Goal: Transaction & Acquisition: Purchase product/service

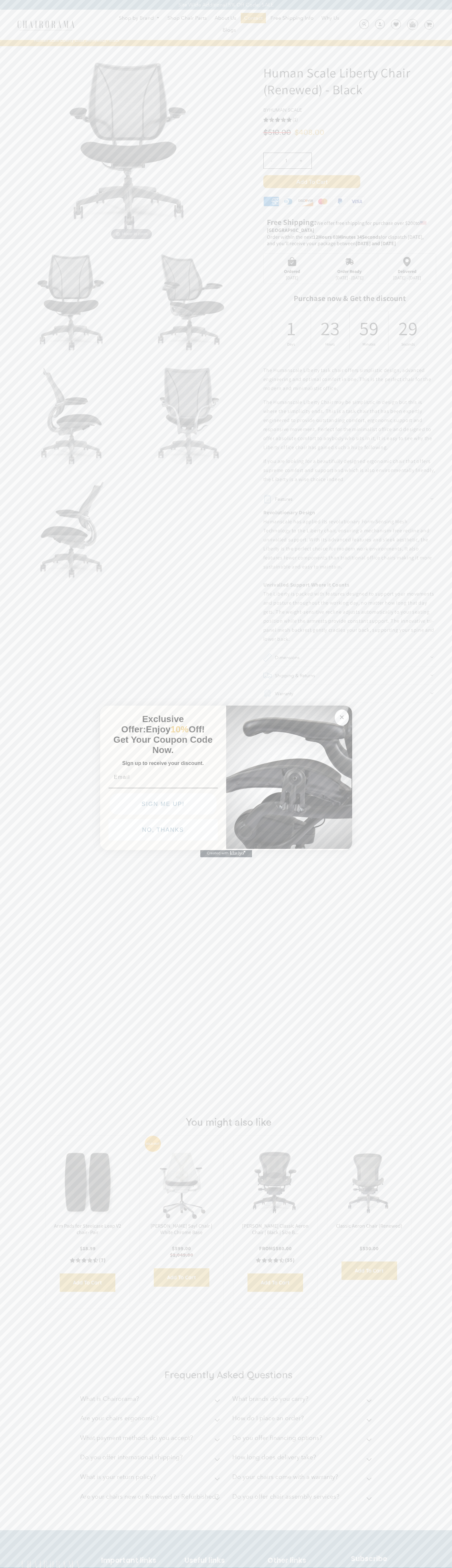
click at [163, 831] on button "NO, THANKS" at bounding box center [163, 830] width 109 height 21
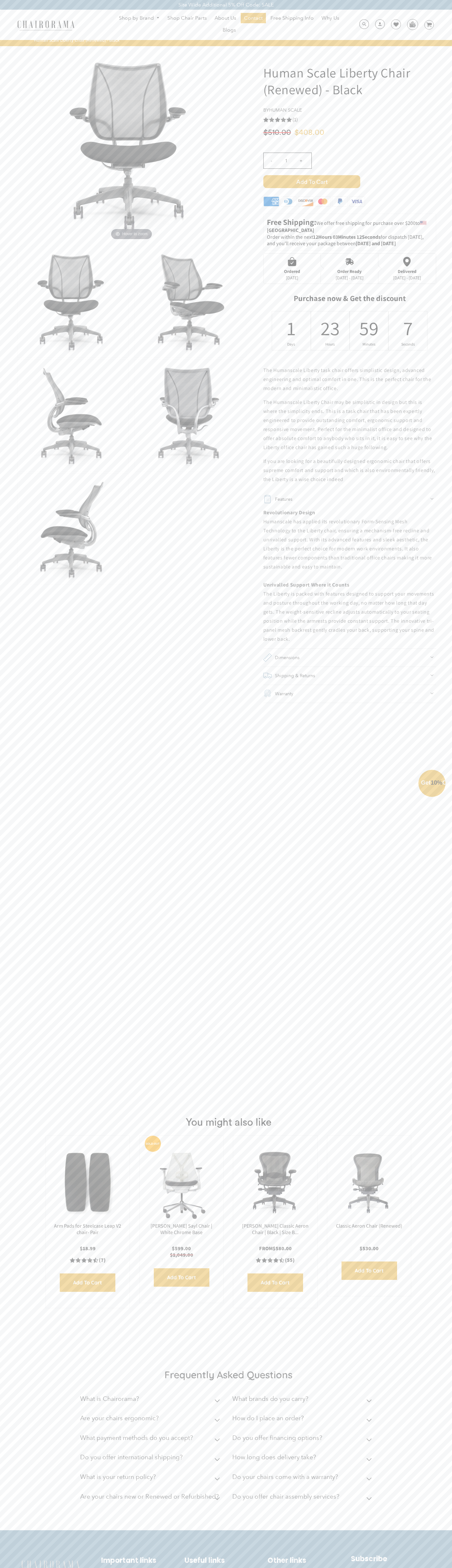
click at [163, 847] on button "NO, THANKS" at bounding box center [163, 844] width 109 height 21
click at [311, 181] on span "Add to Cart" at bounding box center [311, 181] width 97 height 13
click at [412, 24] on img at bounding box center [412, 24] width 10 height 10
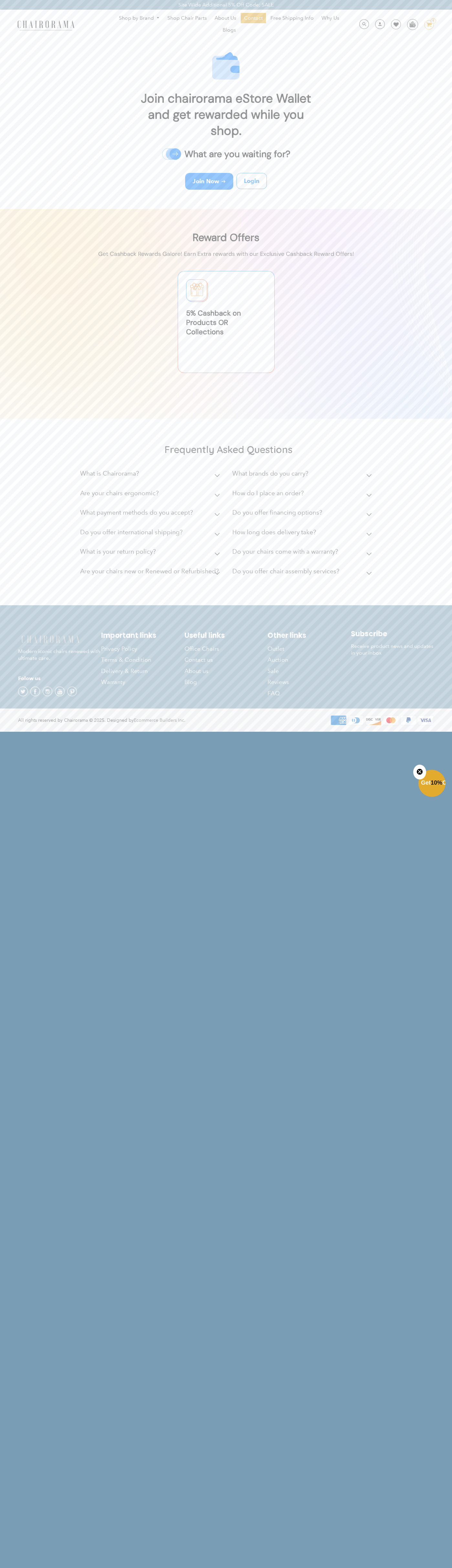
click at [241, 2] on div "Site Wide Additional 5% Off Code: SALE" at bounding box center [226, 5] width 452 height 10
click at [448, 731] on html "Site Wide Additional 5% Off Code: SALE Site Wide Additional 5% Off Code: SALE S…" at bounding box center [226, 365] width 452 height 731
click at [160, 731] on html "Site Wide Additional 5% Off Code: SALE Site Wide Additional 5% Off Code: SALE S…" at bounding box center [226, 365] width 452 height 731
click at [14, 614] on footer "Modern iconic chairs renewed with ultimate care. Folow us Twitter Facebook Inst…" at bounding box center [226, 657] width 452 height 103
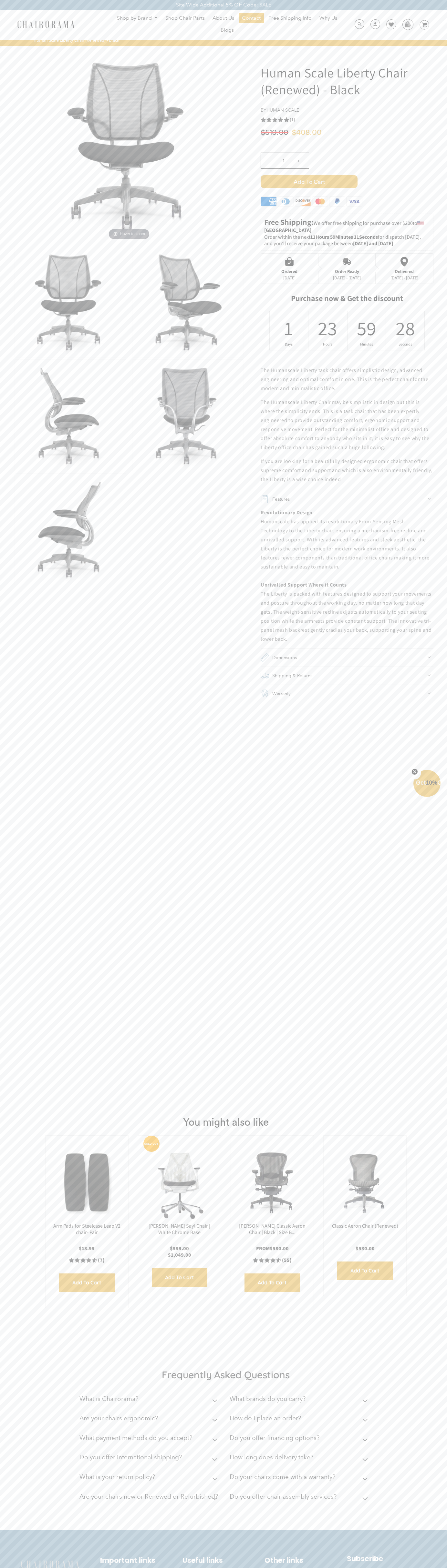
click at [286, 120] on use "5.0 rating (1 votes)" at bounding box center [286, 120] width 5 height 5
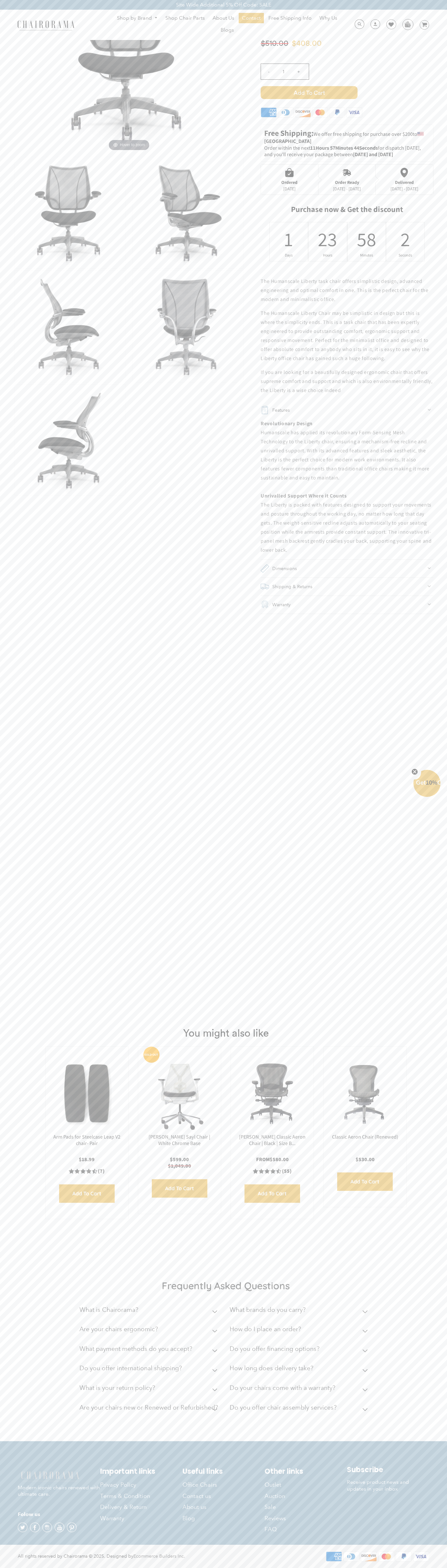
click at [289, 180] on div "Ordered" at bounding box center [289, 182] width 16 height 5
click at [327, 242] on div "23" at bounding box center [328, 239] width 9 height 25
click at [337, 114] on icon at bounding box center [338, 113] width 4 height 4
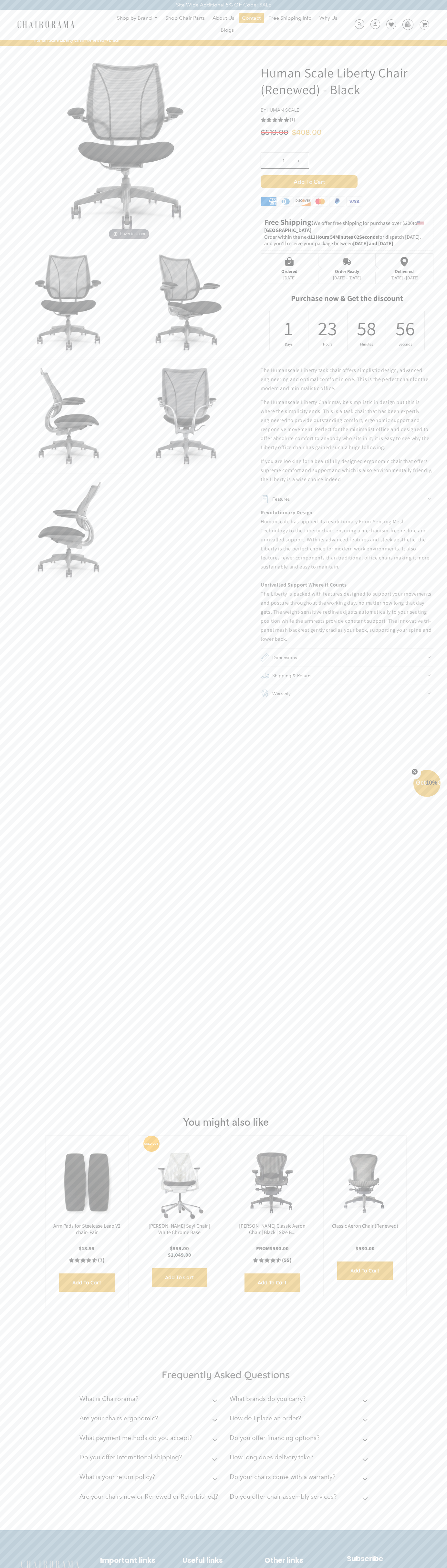
click at [424, 25] on icon at bounding box center [424, 24] width 5 height 4
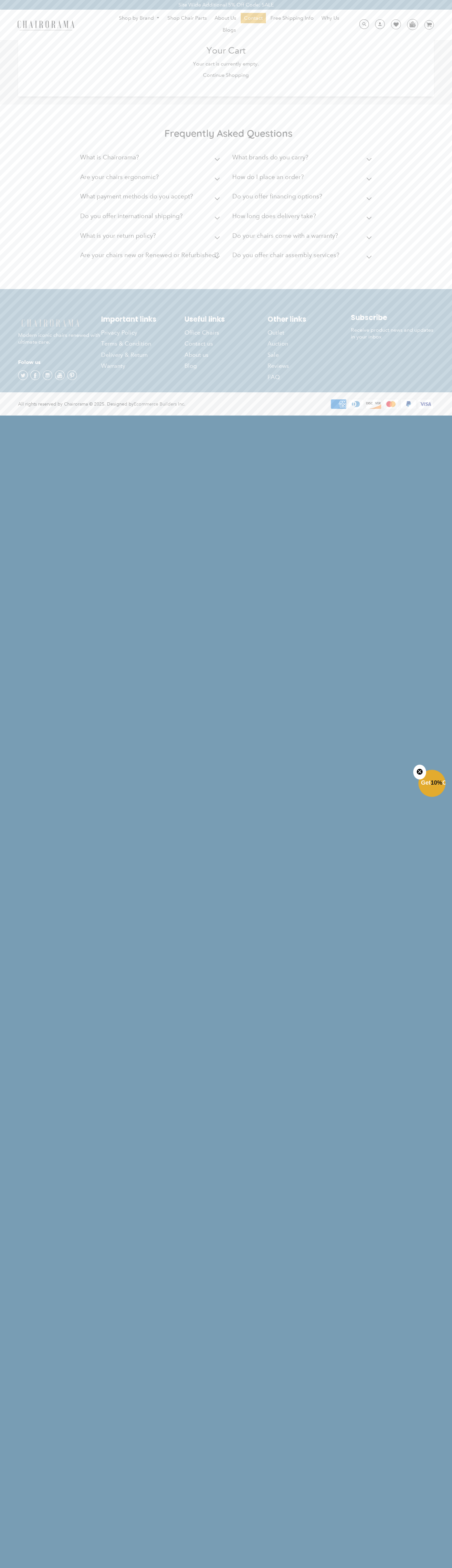
click at [102, 15] on div "Shop by Brand [GEOGRAPHIC_DATA] [PERSON_NAME] Steelcase [PERSON_NAME] Human Sca…" at bounding box center [226, 25] width 452 height 30
click at [422, 415] on html "Site Wide Additional 5% Off Code: SALE Site Wide Additional 5% Off Code: SALE S…" at bounding box center [226, 208] width 452 height 415
click at [199, 415] on html "Site Wide Additional 5% Off Code: SALE Site Wide Additional 5% Off Code: SALE S…" at bounding box center [226, 208] width 452 height 415
click at [4, 415] on html "Site Wide Additional 5% Off Code: SALE Site Wide Additional 5% Off Code: SALE S…" at bounding box center [226, 208] width 452 height 415
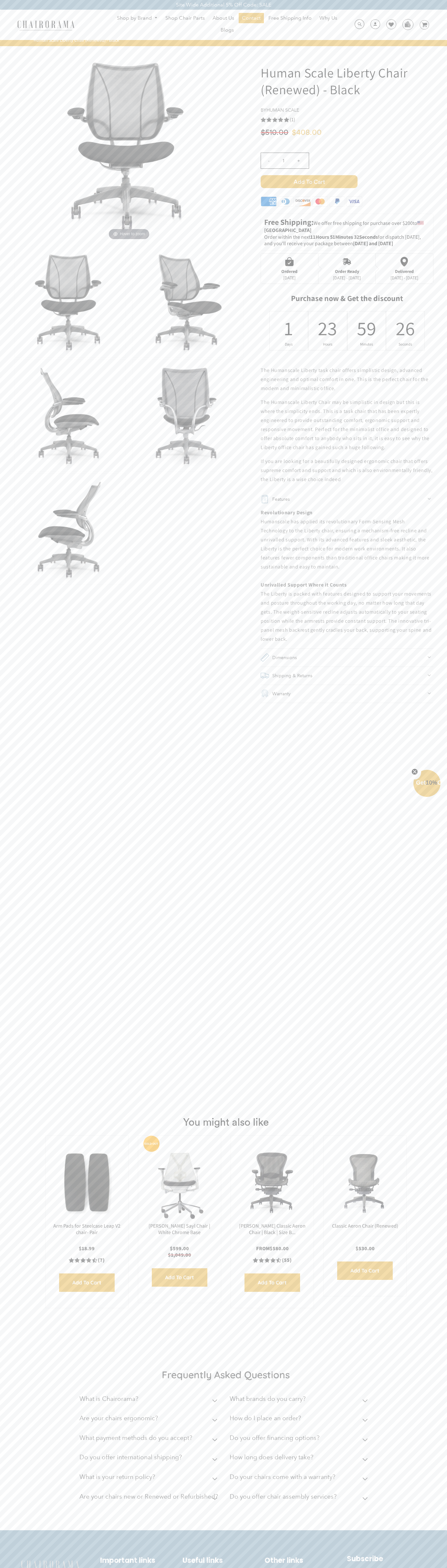
click at [389, 25] on icon at bounding box center [391, 24] width 5 height 5
